Goal: Task Accomplishment & Management: Use online tool/utility

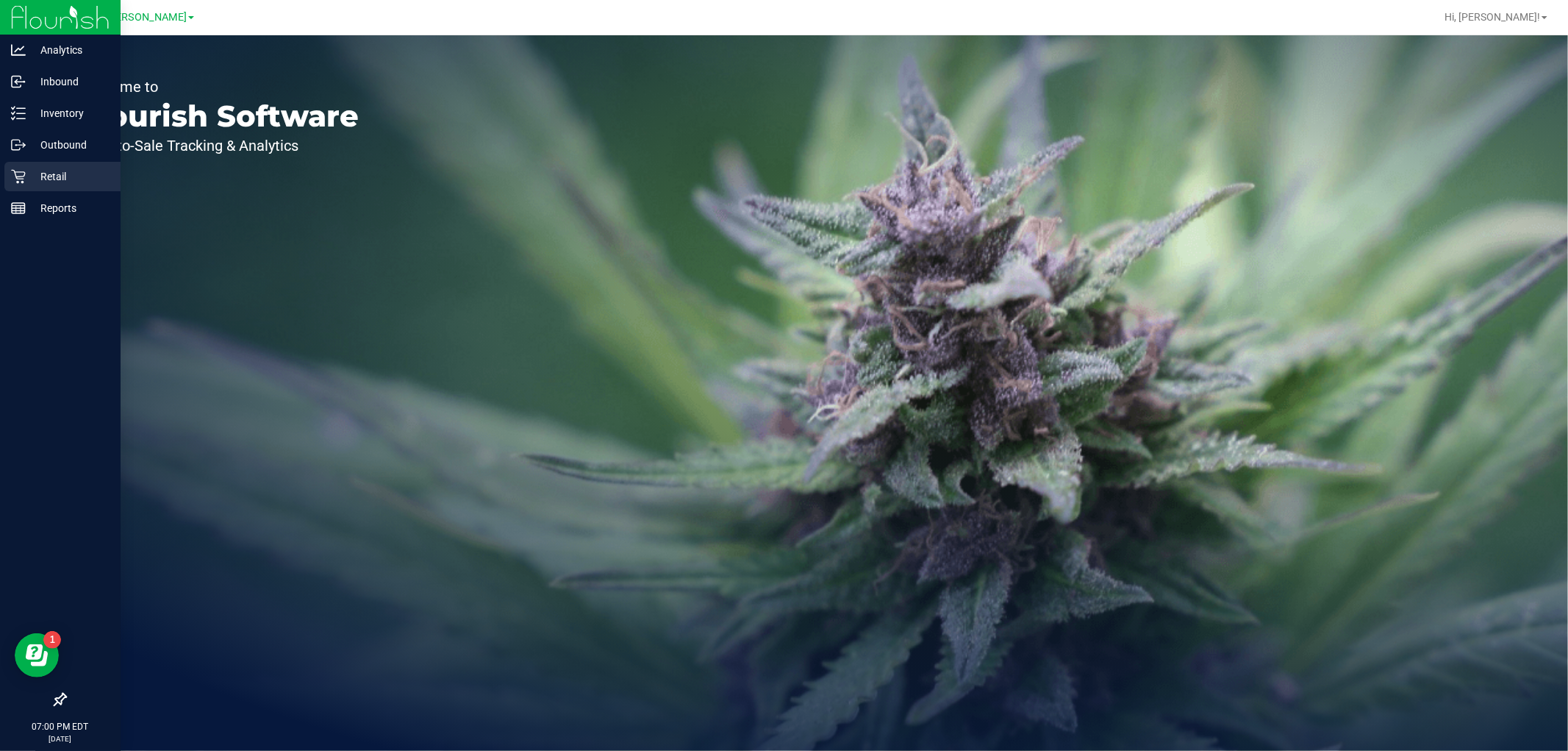
click at [19, 171] on icon at bounding box center [18, 176] width 15 height 15
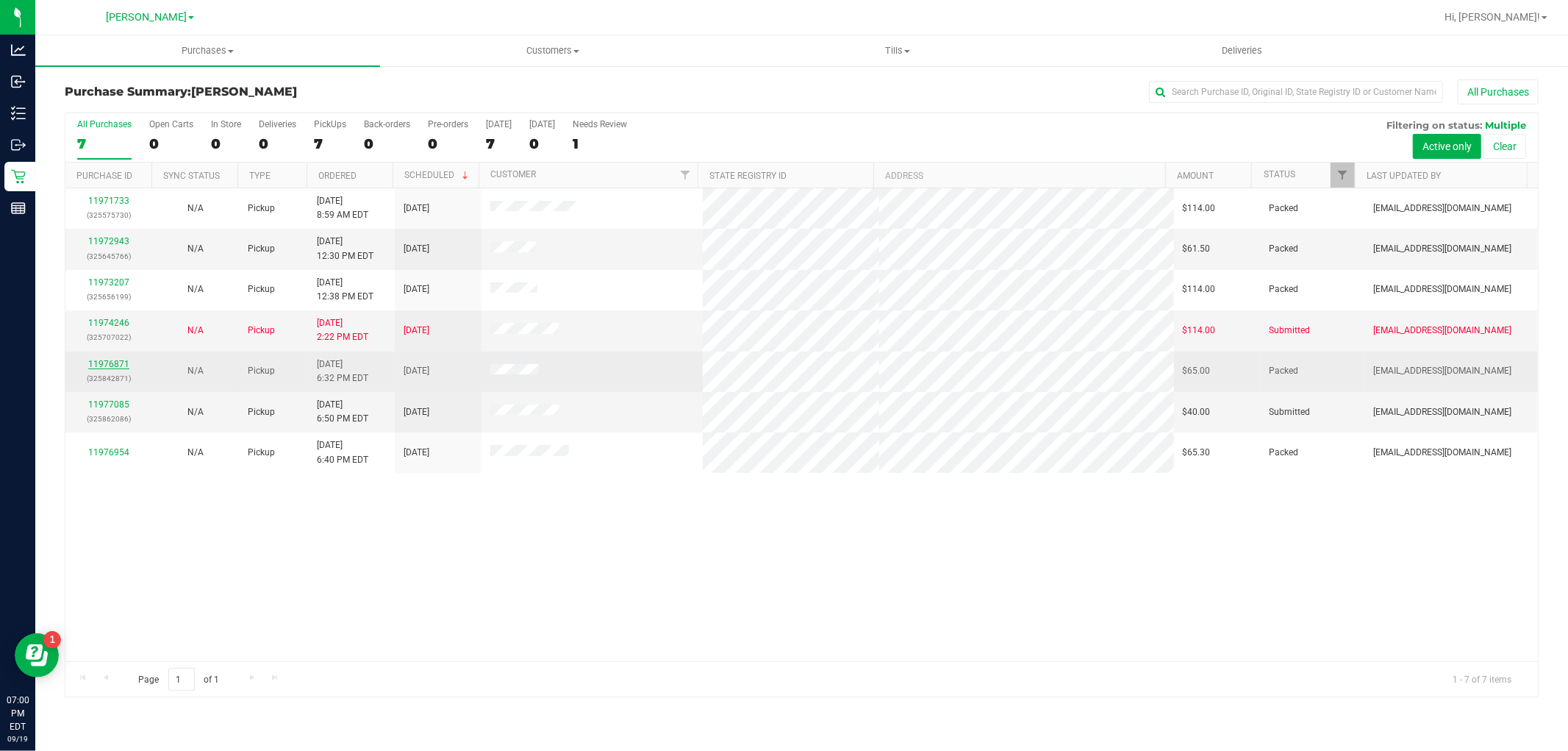
click at [111, 363] on link "11976871" at bounding box center [109, 364] width 41 height 10
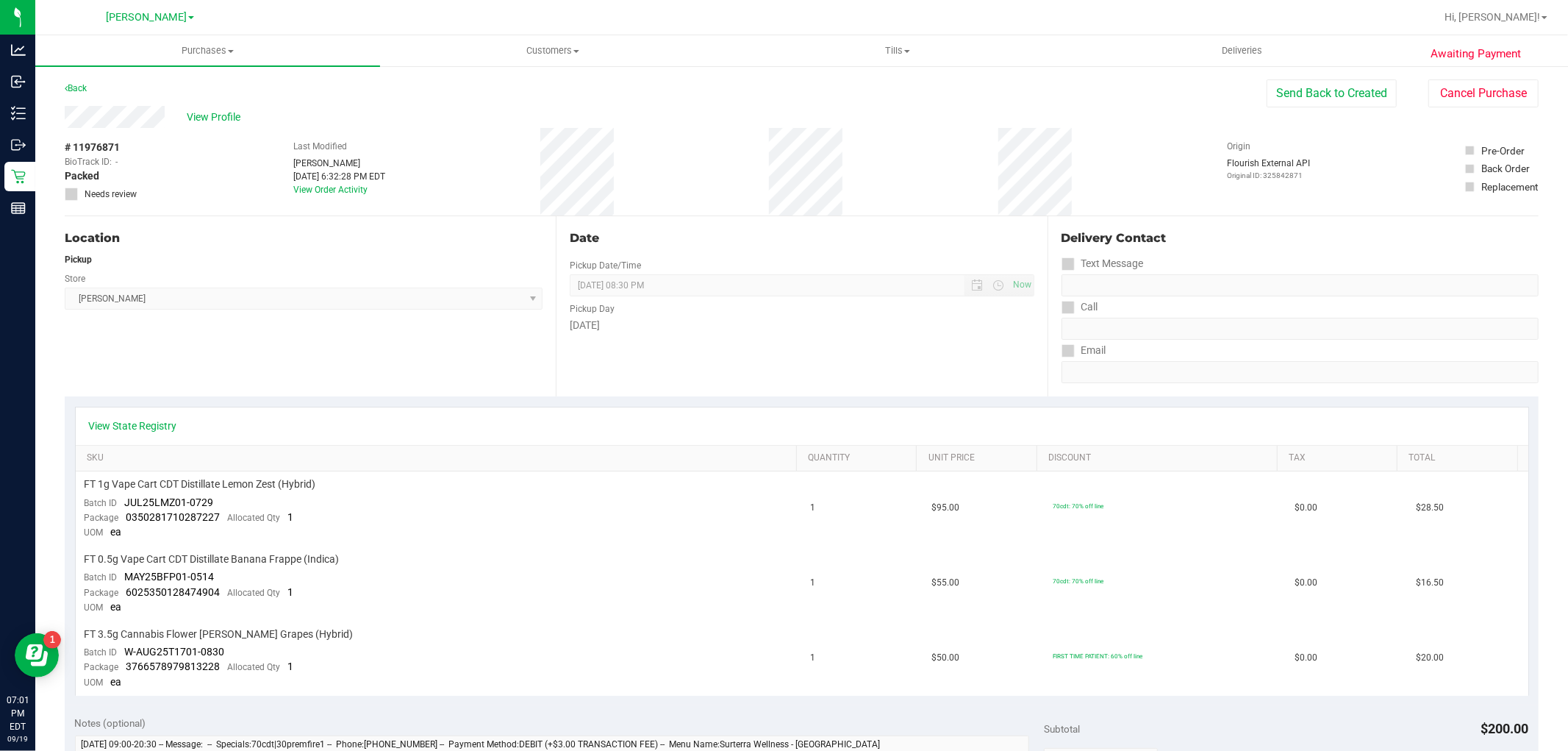
click at [773, 160] on div "# 11976871 BioTrack ID: - Packed Needs review Last Modified [PERSON_NAME] [DATE…" at bounding box center [802, 171] width 1474 height 87
click at [552, 163] on div "# 11976871 BioTrack ID: - Packed Needs review Last Modified [PERSON_NAME] [DATE…" at bounding box center [802, 171] width 1474 height 87
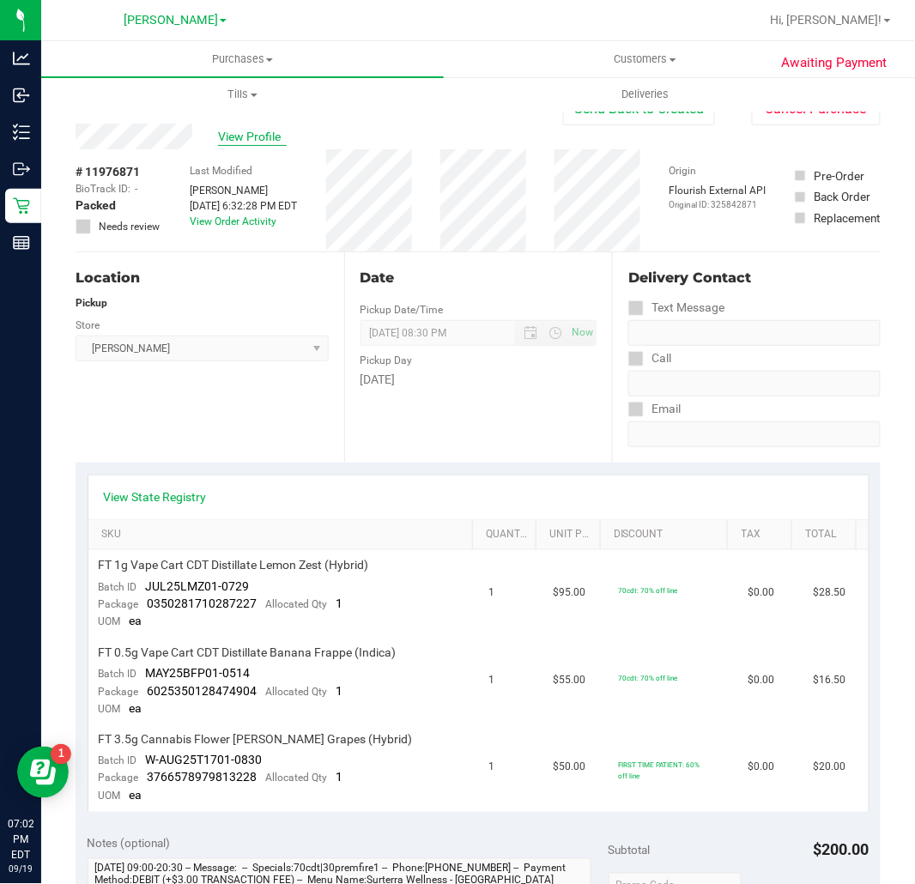
click at [263, 132] on span "View Profile" at bounding box center [252, 137] width 69 height 18
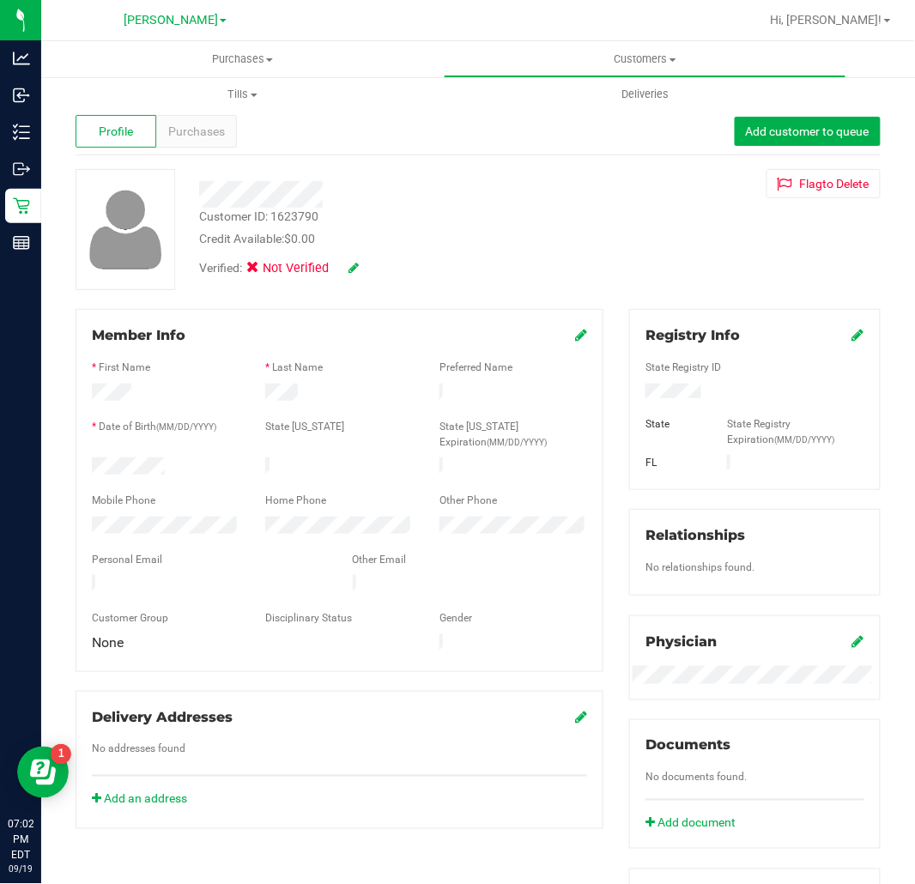
click at [354, 263] on icon at bounding box center [353, 268] width 10 height 12
click at [263, 270] on span at bounding box center [257, 270] width 15 height 15
click at [0, 0] on input "Medical" at bounding box center [0, 0] width 0 height 0
click at [380, 268] on icon at bounding box center [377, 269] width 14 height 12
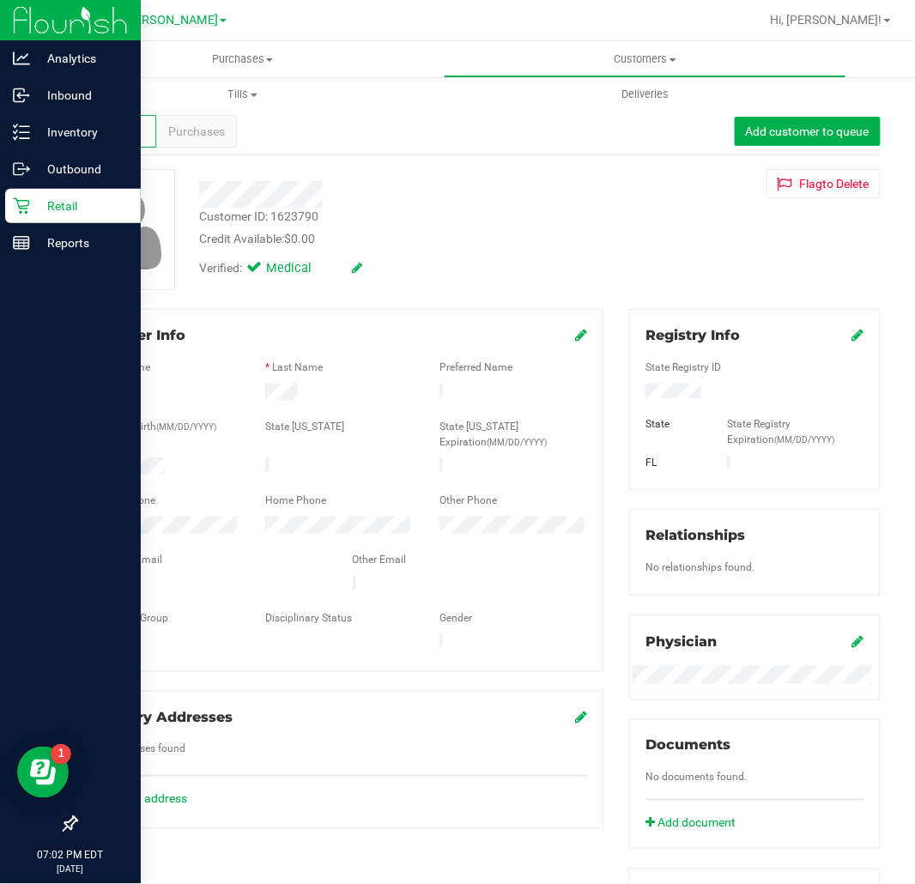
click at [21, 195] on div "Retail" at bounding box center [73, 206] width 136 height 34
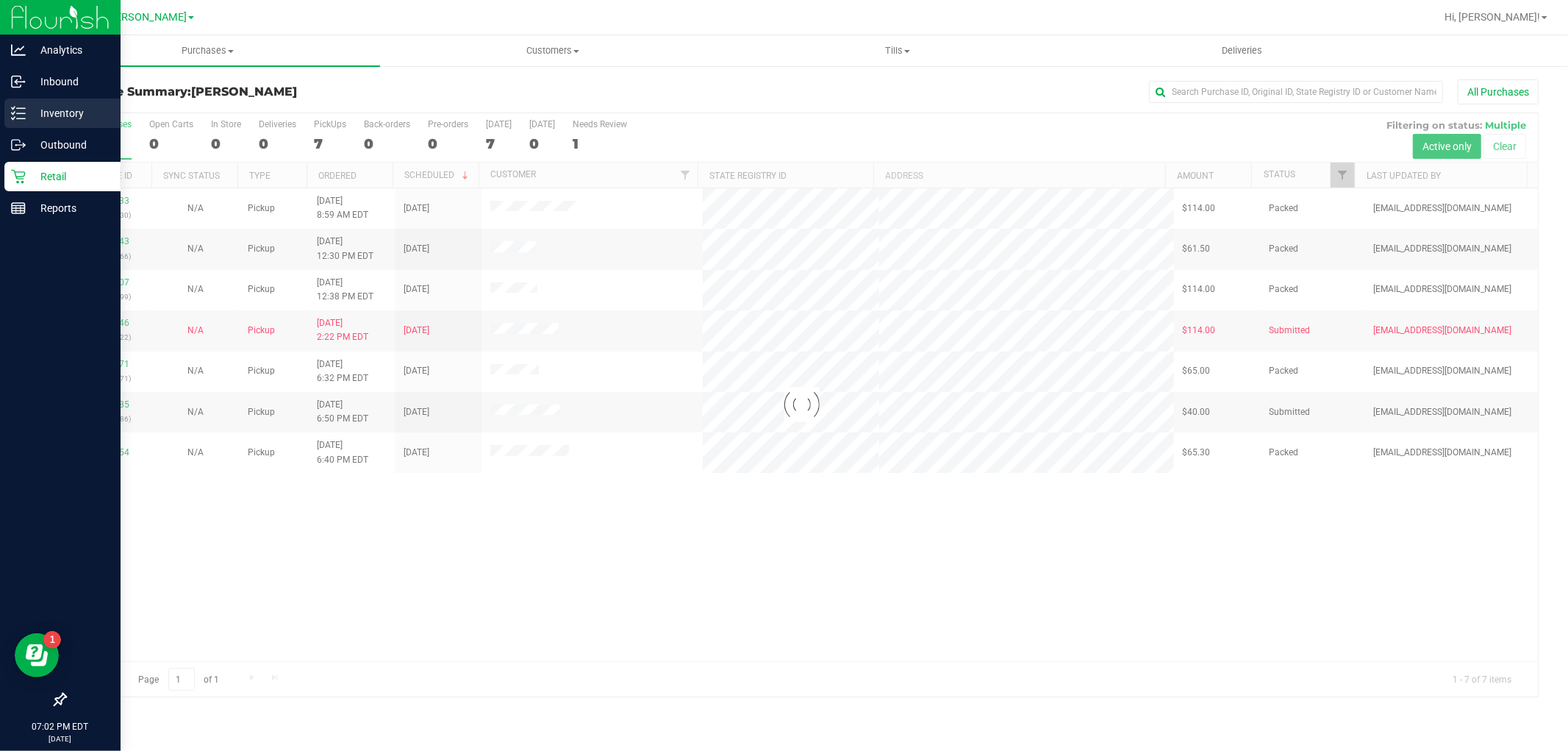
click at [26, 107] on p "Inventory" at bounding box center [69, 113] width 88 height 18
click at [15, 105] on div "Inventory" at bounding box center [63, 113] width 117 height 29
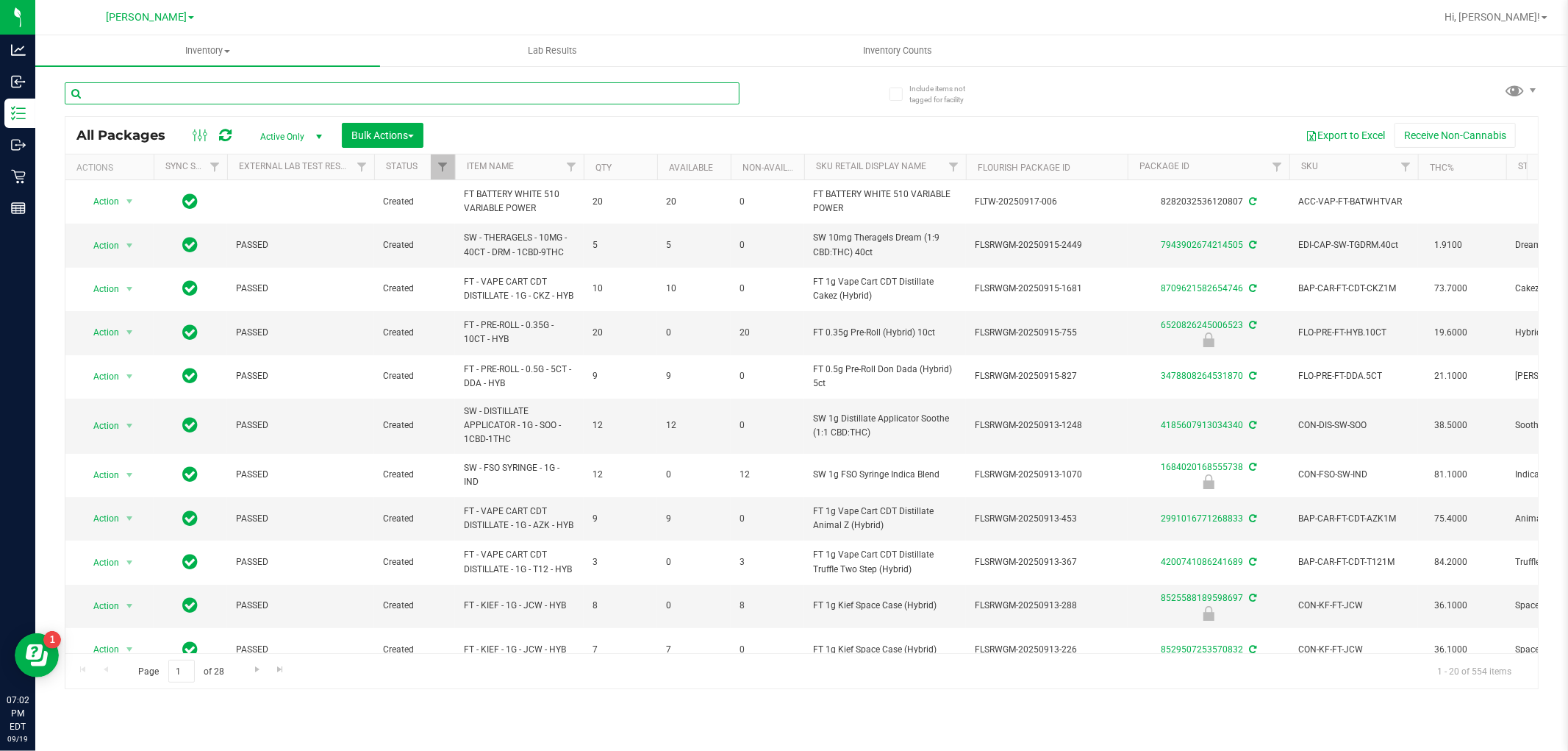
click at [192, 92] on input "text" at bounding box center [403, 93] width 675 height 22
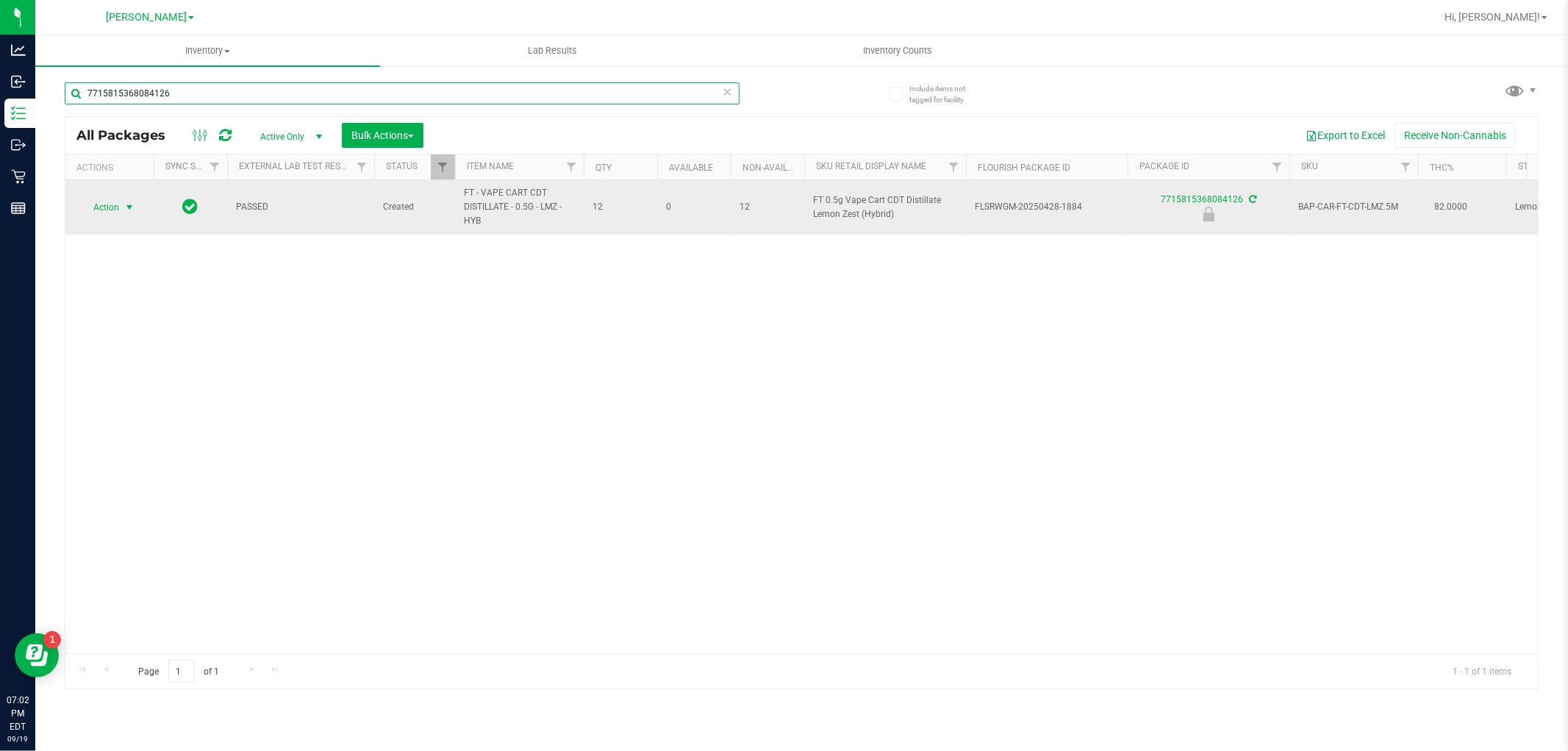
type input "7715815368084126"
click at [111, 207] on span "Action" at bounding box center [100, 207] width 39 height 21
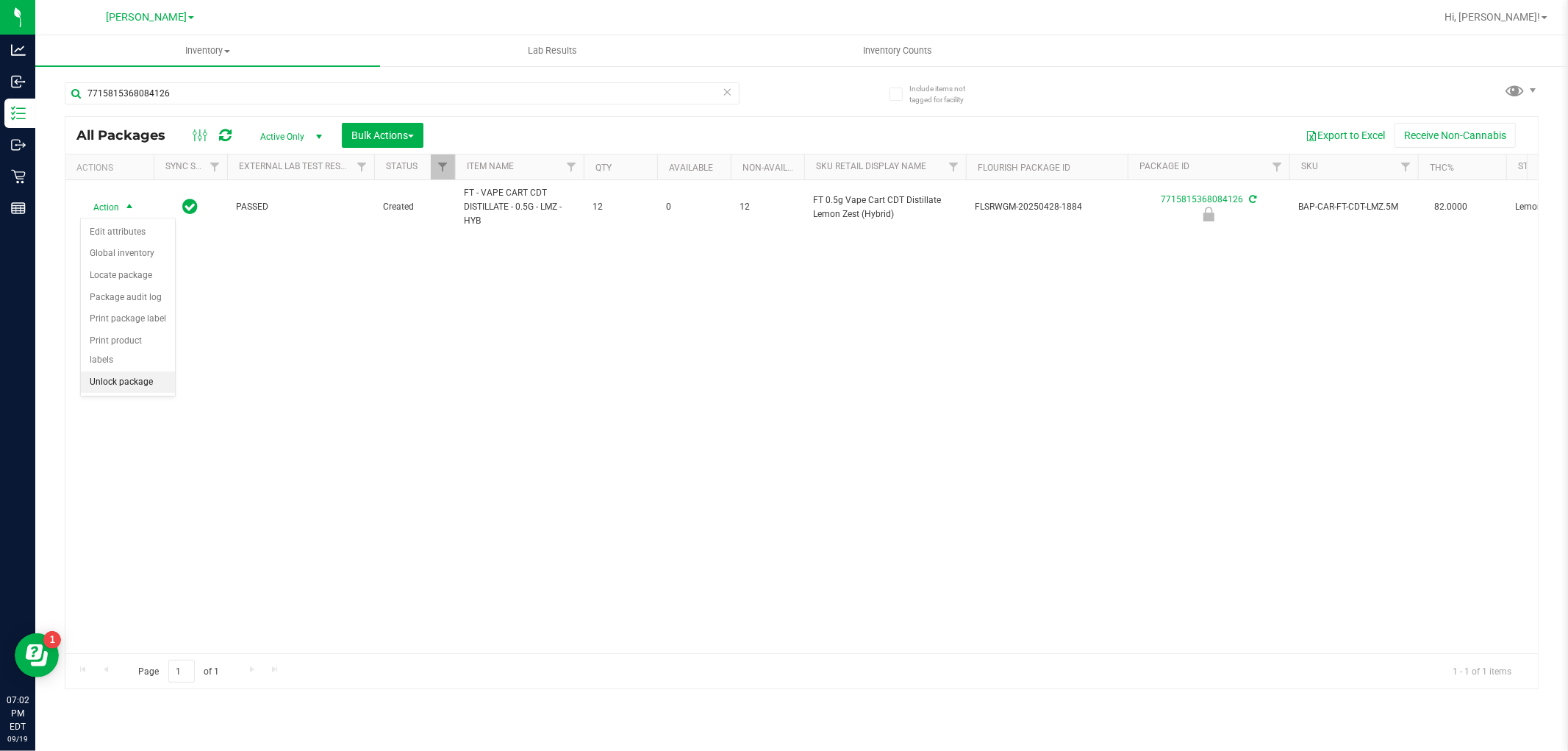
click at [122, 380] on li "Unlock package" at bounding box center [128, 382] width 94 height 22
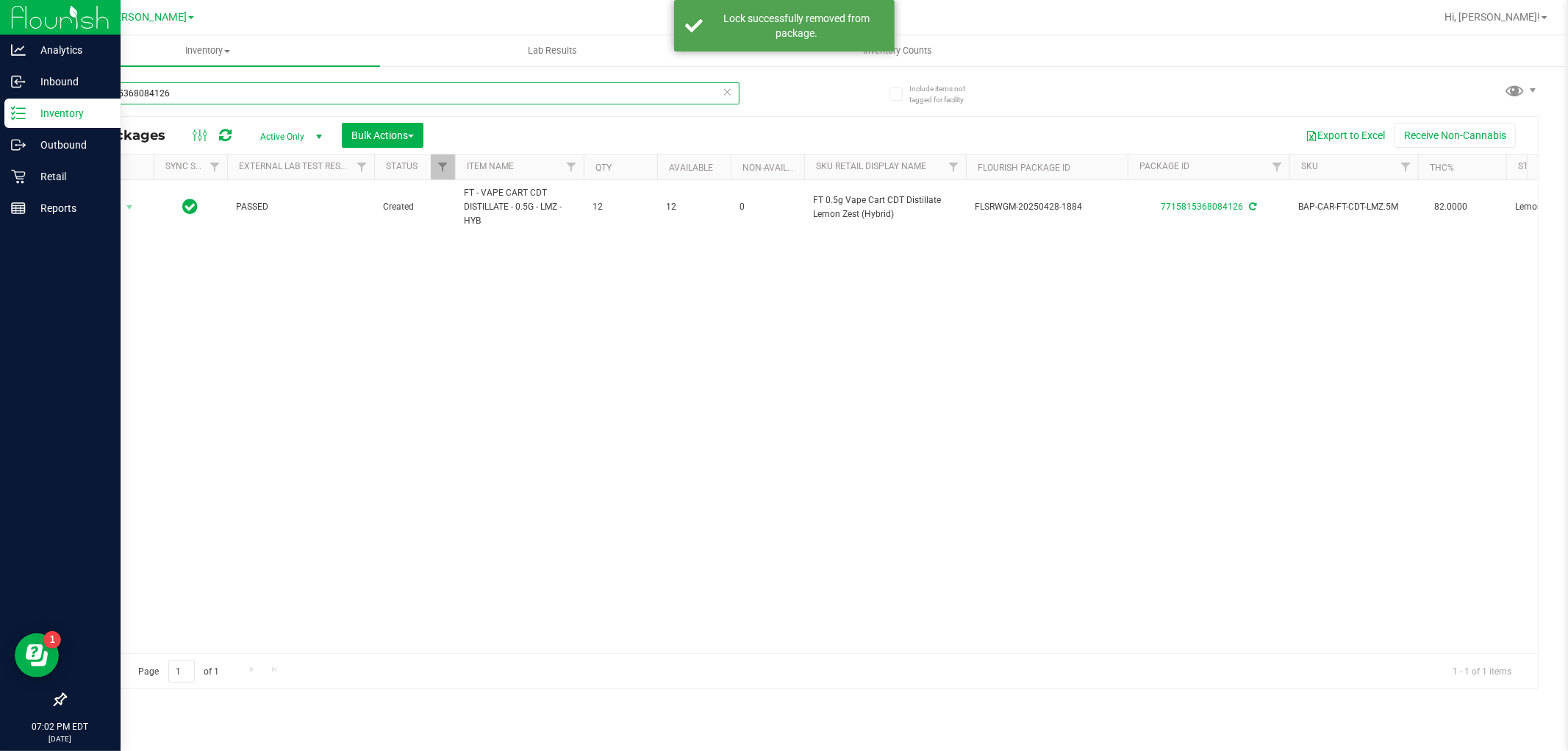
drag, startPoint x: 206, startPoint y: 91, endPoint x: 41, endPoint y: 99, distance: 165.2
click at [33, 96] on div "Analytics Inbound Inventory Outbound Retail Reports 07:02 PM EDT [DATE] 09/19 […" at bounding box center [784, 376] width 1568 height 751
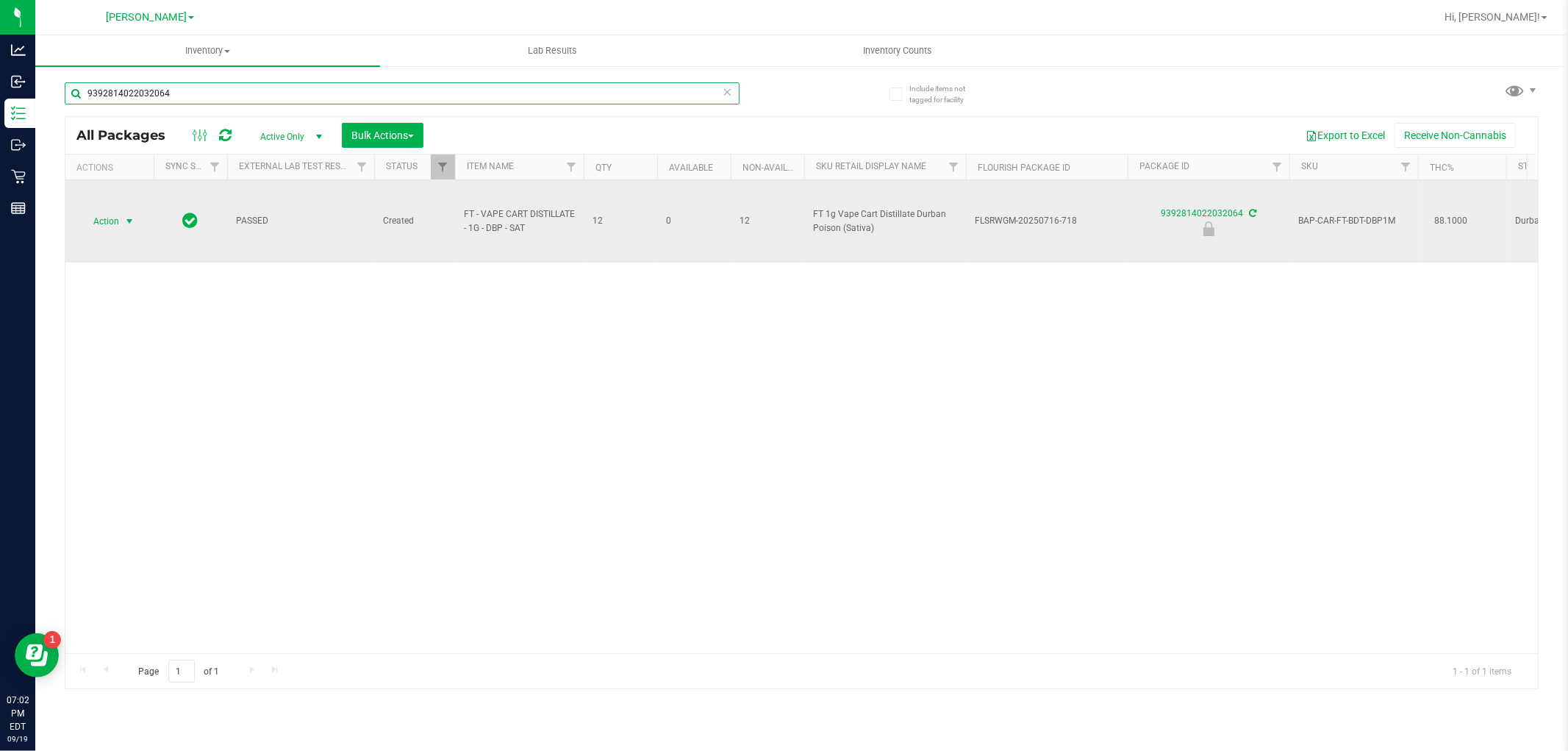
type input "9392814022032064"
click at [109, 214] on span "Action" at bounding box center [100, 221] width 39 height 21
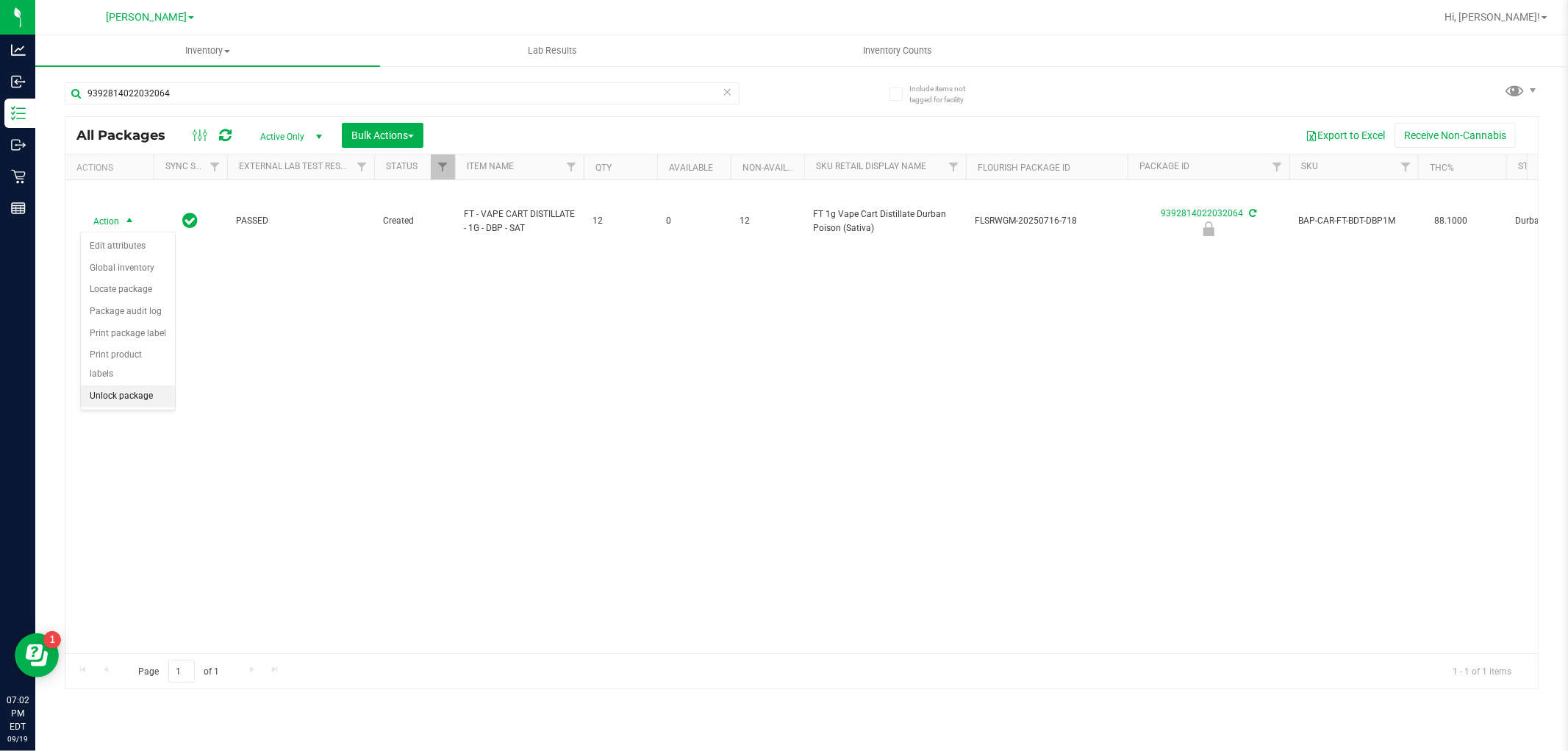
click at [127, 391] on li "Unlock package" at bounding box center [128, 397] width 94 height 22
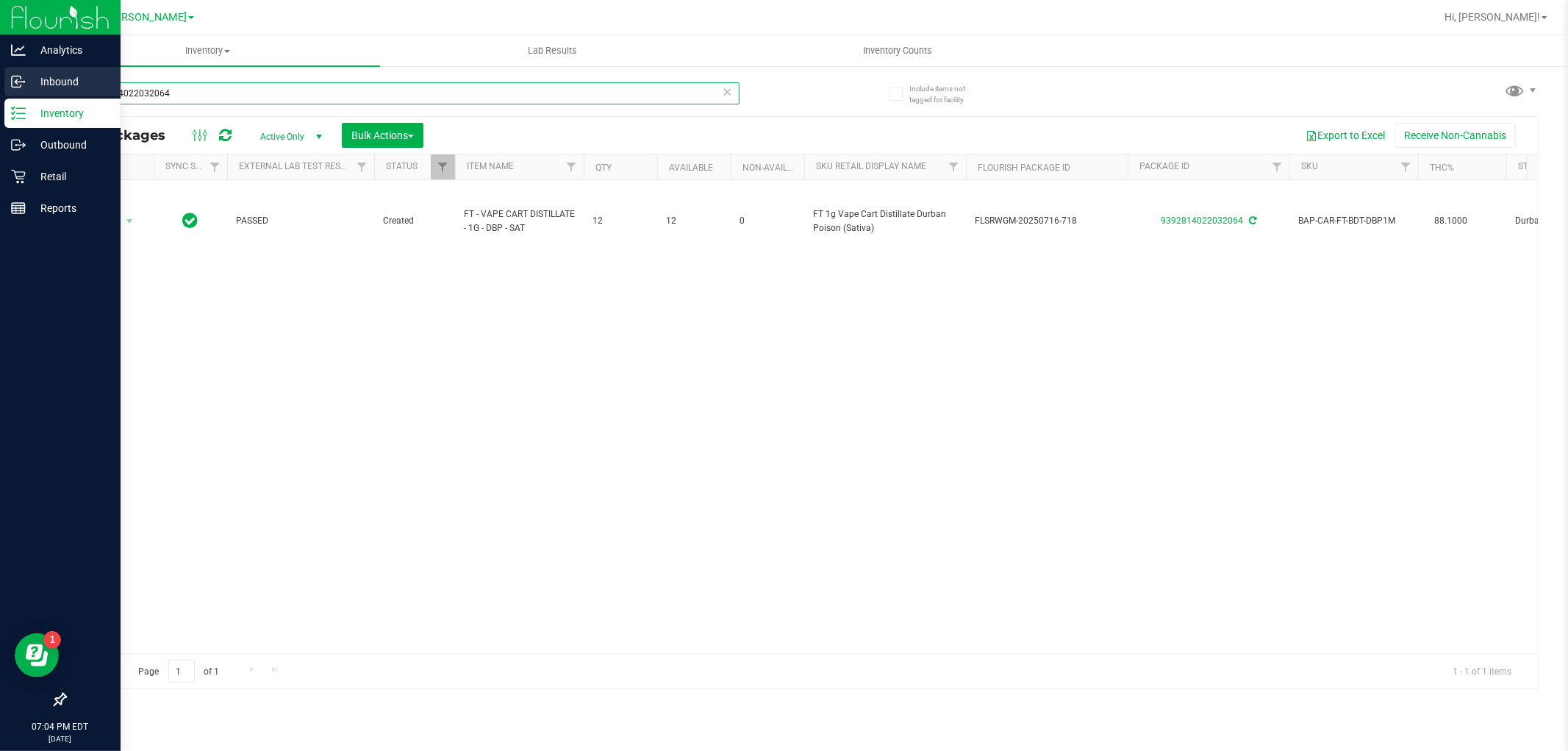
drag, startPoint x: 189, startPoint y: 93, endPoint x: 0, endPoint y: 94, distance: 189.0
click at [0, 94] on div "Analytics Inbound Inventory Outbound Retail Reports 07:04 PM EDT [DATE] 09/19 […" at bounding box center [784, 376] width 1568 height 751
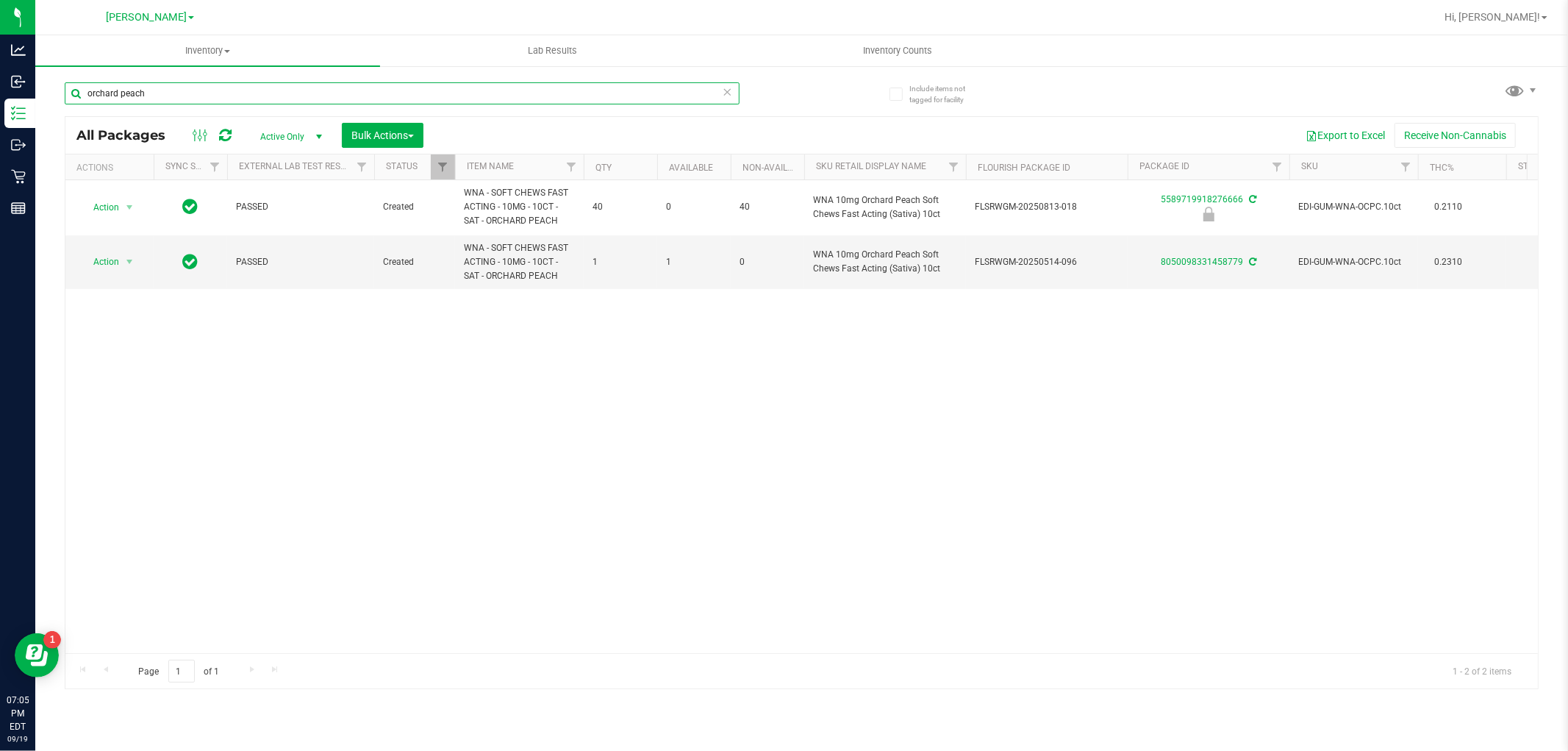
type input "orchard peach"
